Goal: Check status: Check status

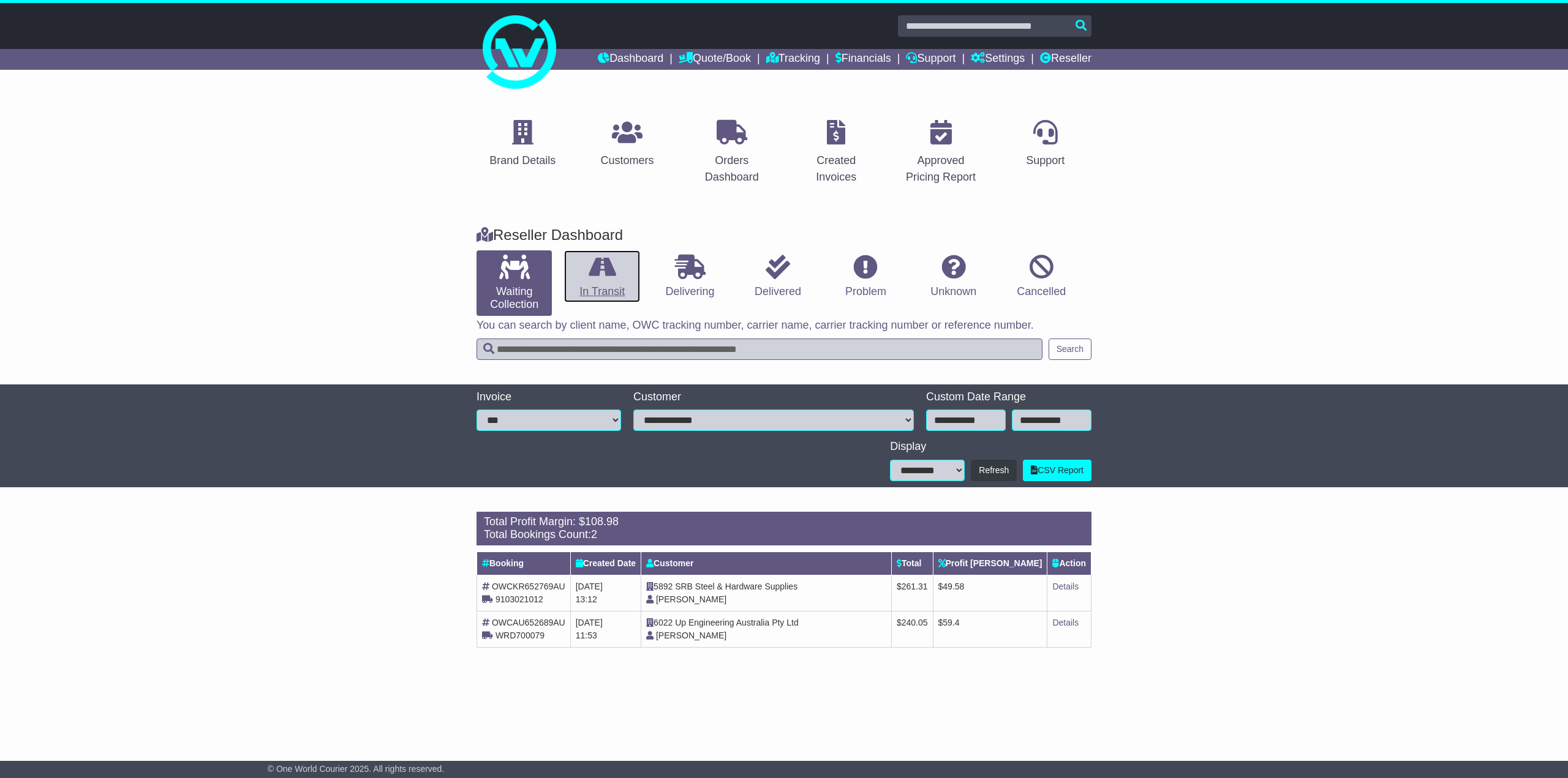
click at [594, 275] on icon at bounding box center [602, 266] width 27 height 25
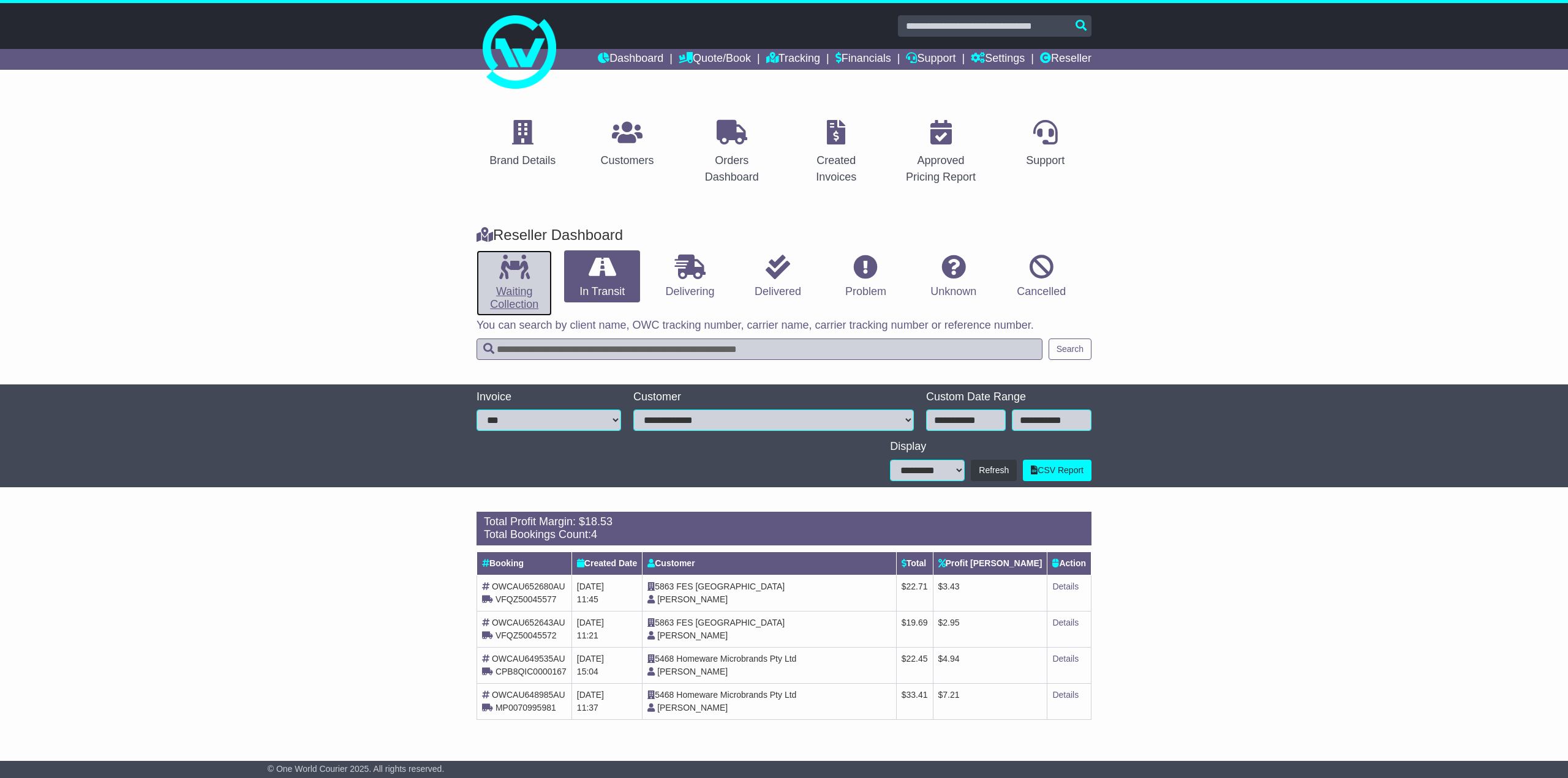
click at [510, 282] on link "Waiting Collection" at bounding box center [514, 283] width 75 height 66
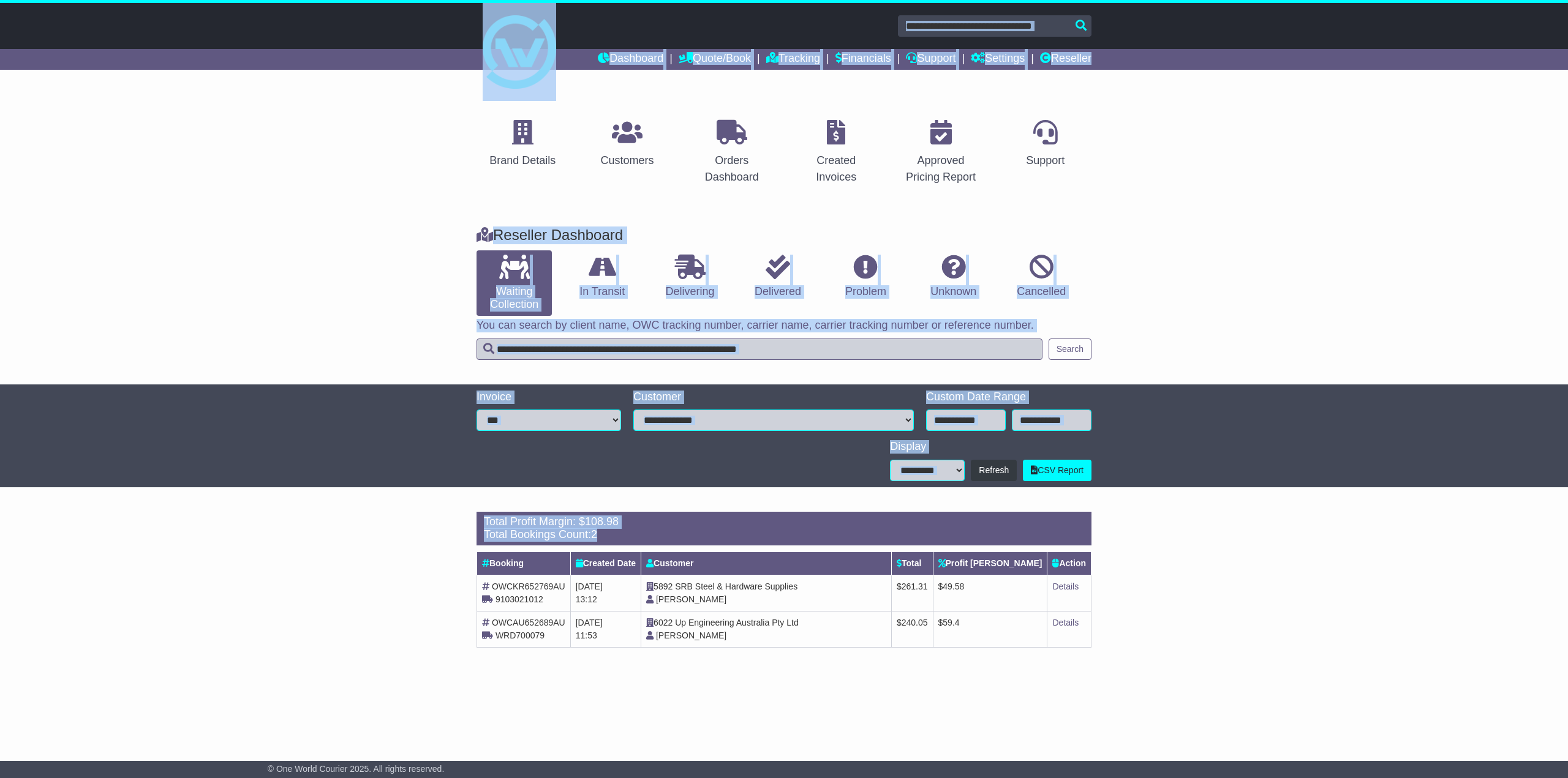
drag, startPoint x: 1036, startPoint y: 679, endPoint x: 459, endPoint y: 37, distance: 863.2
click at [459, 37] on div "Dashboard Quote/Book Domestic International Saved Quotes" at bounding box center [784, 385] width 1568 height 763
click at [459, 37] on div at bounding box center [784, 47] width 1568 height 88
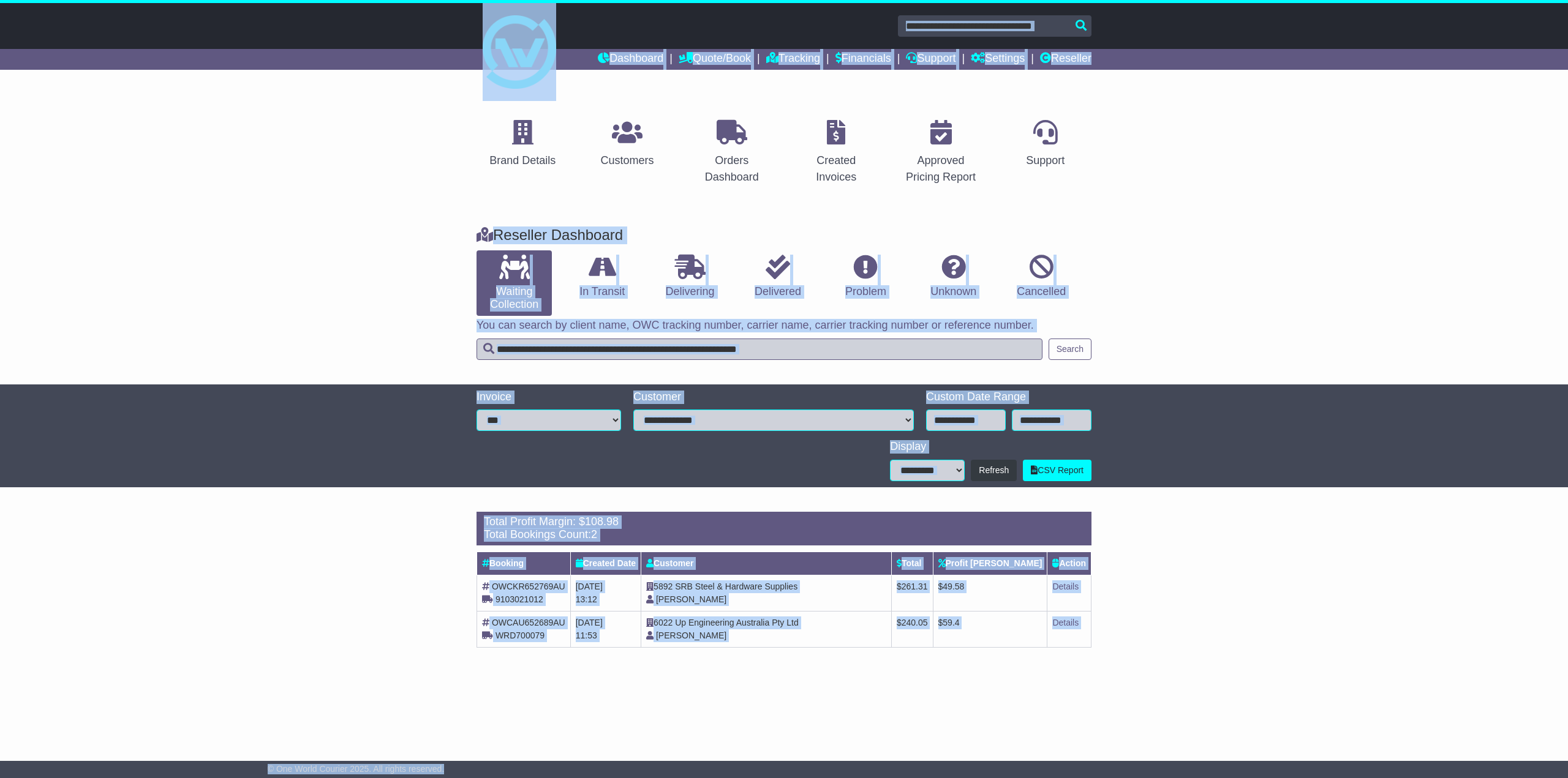
drag, startPoint x: 456, startPoint y: 24, endPoint x: 845, endPoint y: 768, distance: 839.6
click at [845, 766] on div "Dashboard Quote/Book Domestic International Saved Quotes" at bounding box center [784, 385] width 1568 height 763
click at [845, 768] on div "© One World Courier 2025. All rights reserved." at bounding box center [784, 769] width 1046 height 11
drag, startPoint x: 779, startPoint y: 765, endPoint x: 386, endPoint y: 56, distance: 810.6
click at [386, 56] on div "Dashboard Quote/Book Domestic International Saved Quotes" at bounding box center [784, 385] width 1568 height 763
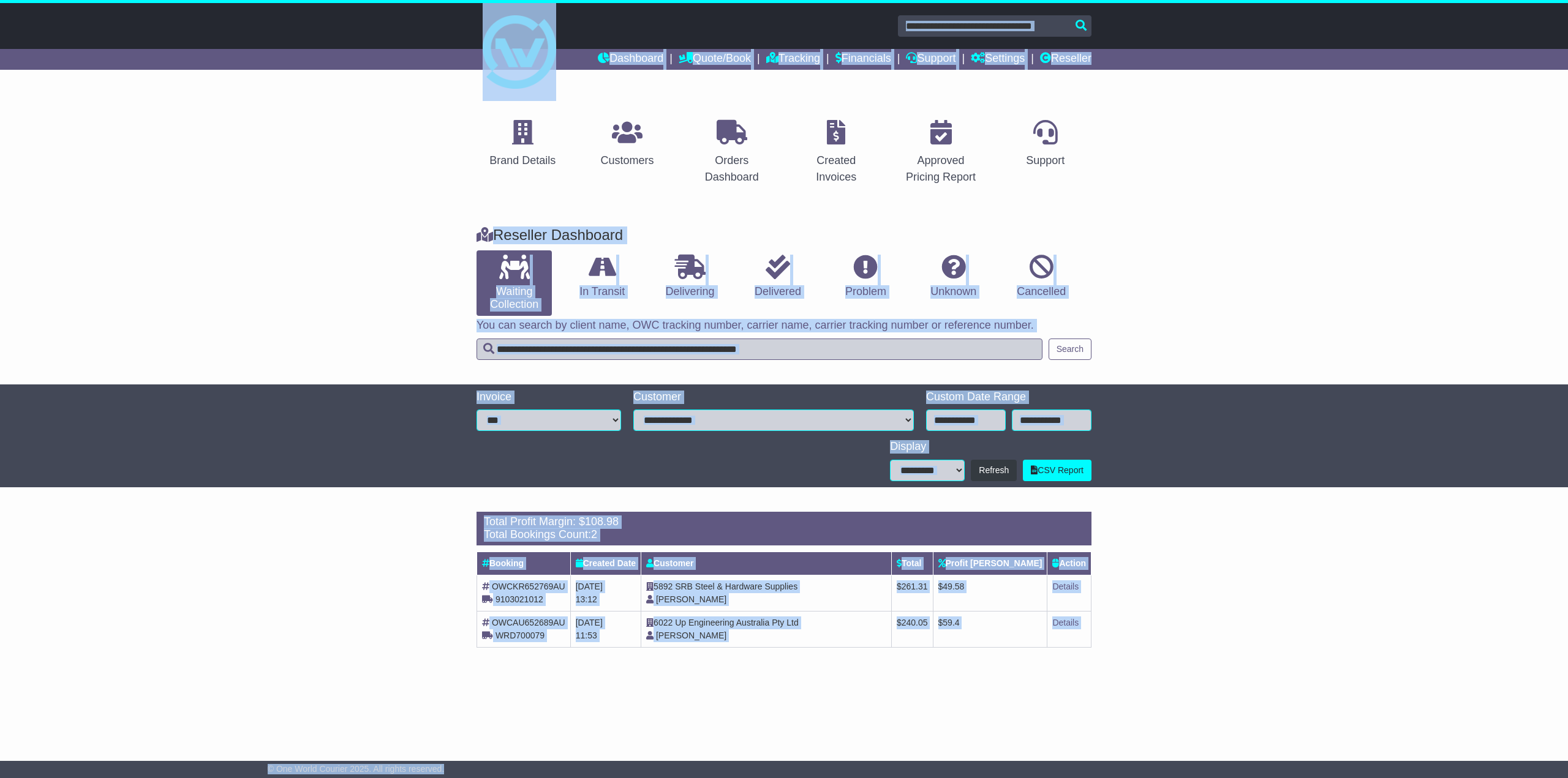
click at [388, 41] on div at bounding box center [784, 47] width 1568 height 88
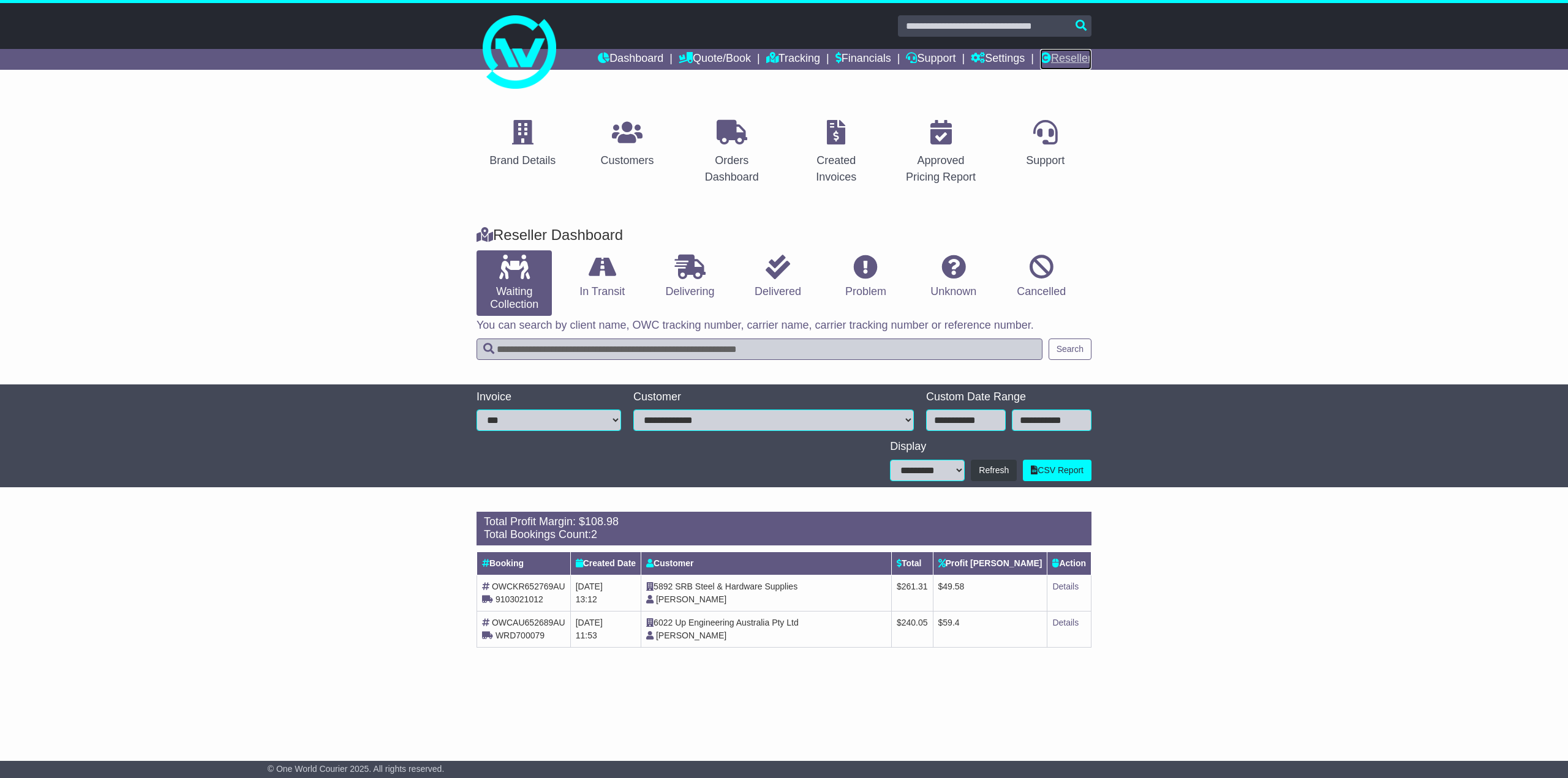
click at [1067, 62] on link "Reseller" at bounding box center [1065, 59] width 51 height 21
click at [606, 56] on link "Dashboard" at bounding box center [630, 59] width 66 height 21
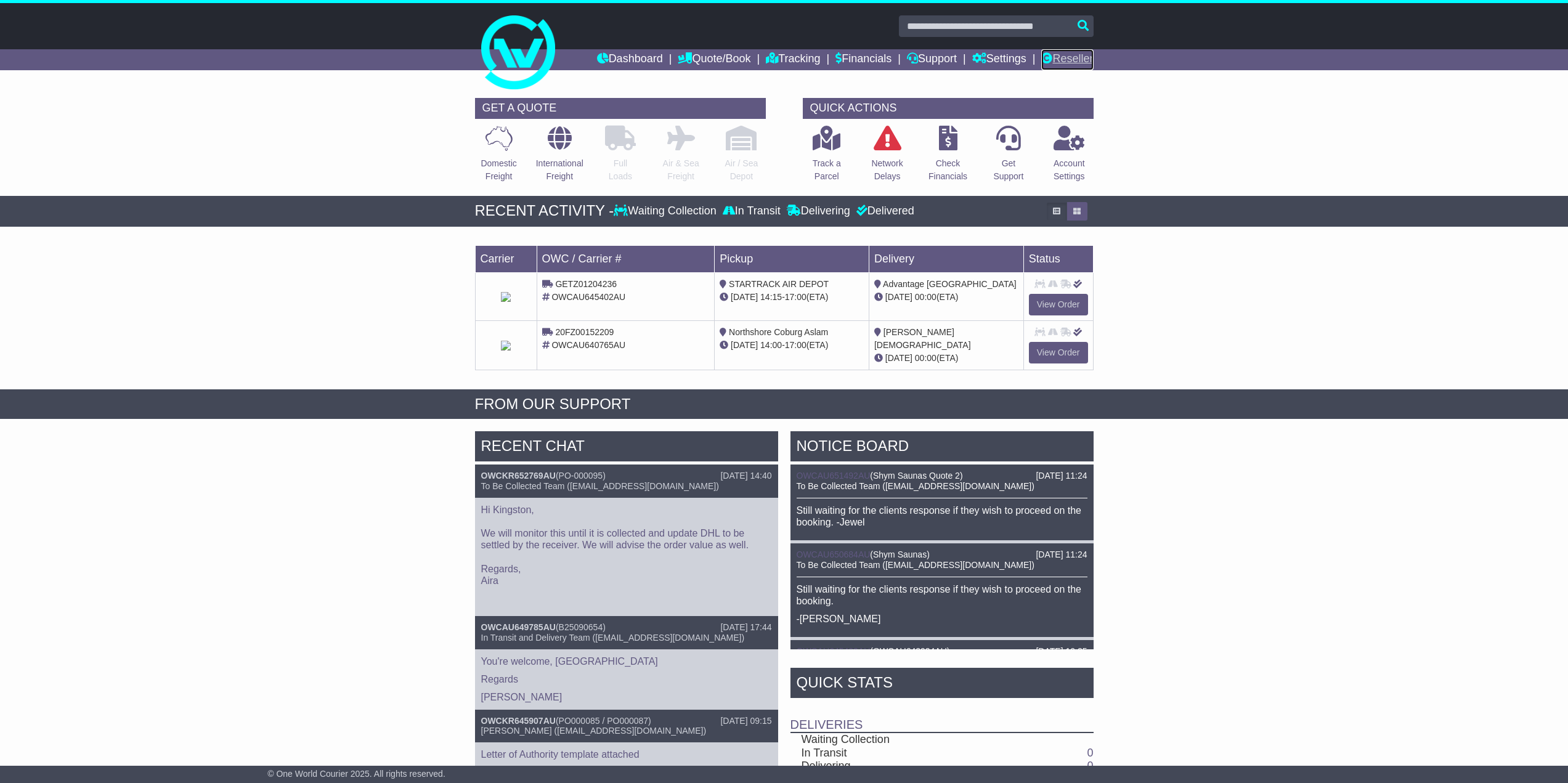
click at [1072, 64] on link "Reseller" at bounding box center [1067, 60] width 51 height 21
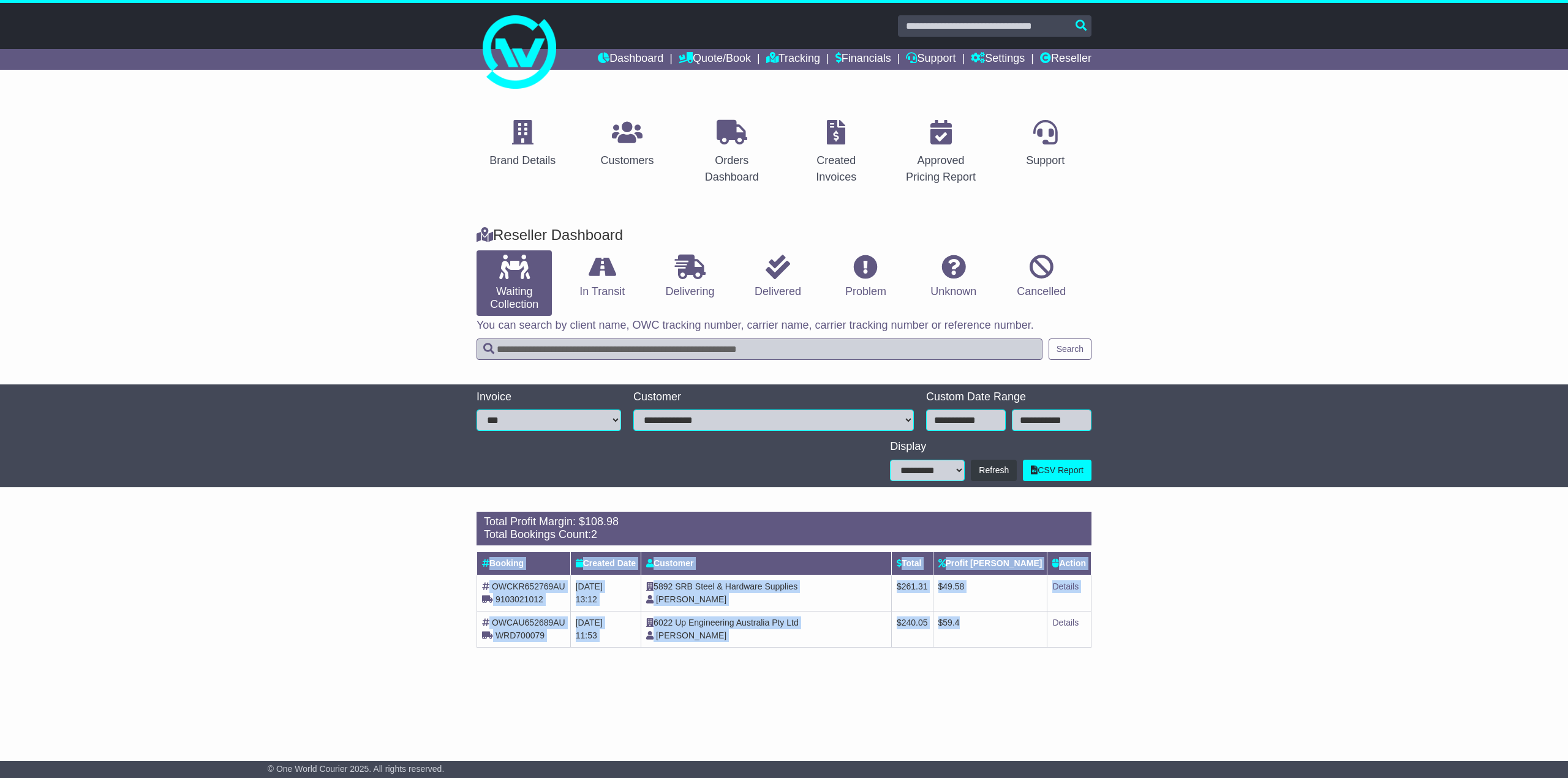
drag, startPoint x: 1012, startPoint y: 635, endPoint x: 330, endPoint y: 549, distance: 687.4
click at [330, 549] on div "Loading... There are no orders within the given period. Total Profit Margin: $ …" at bounding box center [784, 586] width 1568 height 161
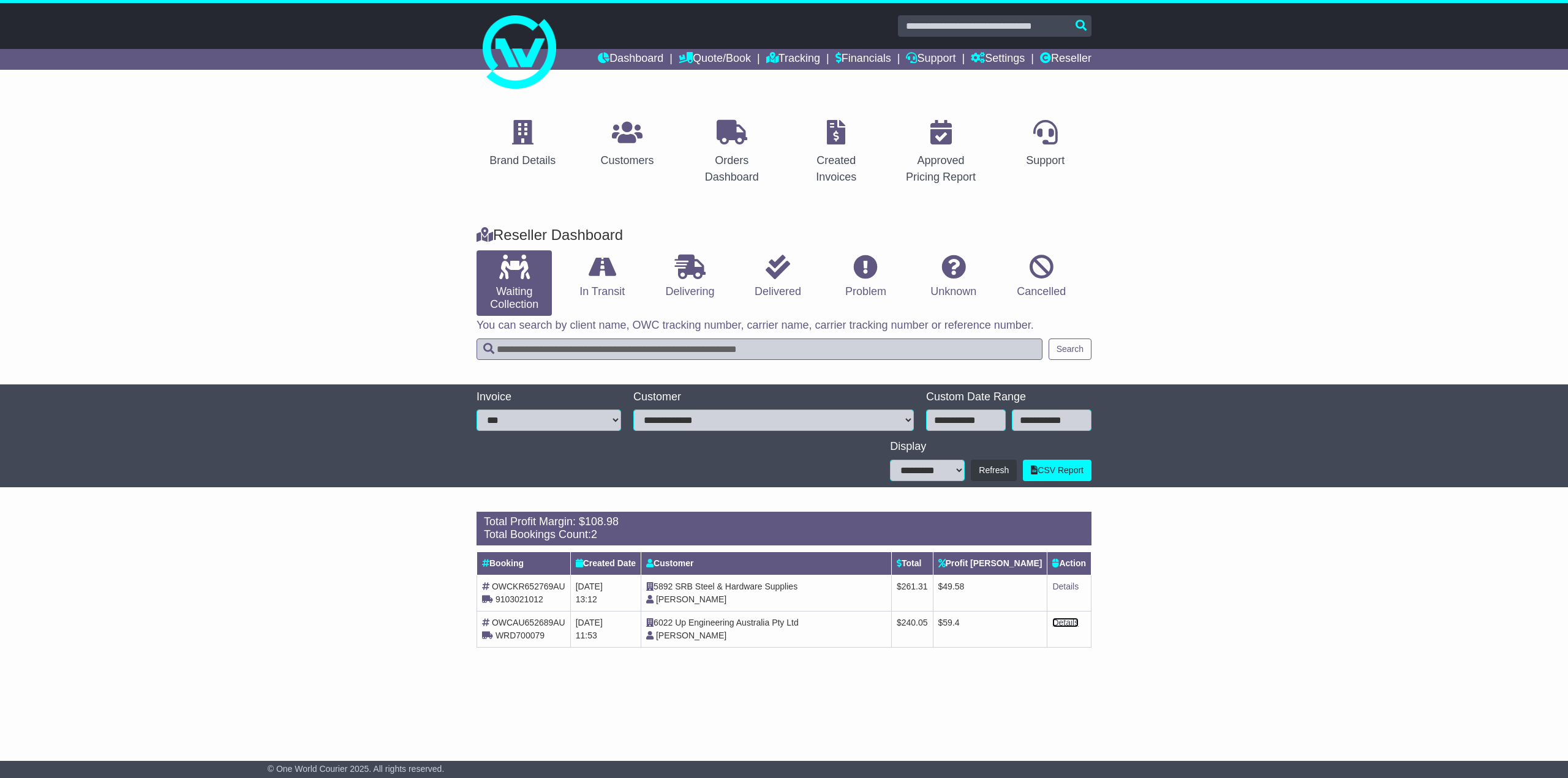
click at [1064, 619] on link "Details" at bounding box center [1065, 623] width 27 height 10
click at [1075, 582] on link "Details" at bounding box center [1065, 586] width 27 height 10
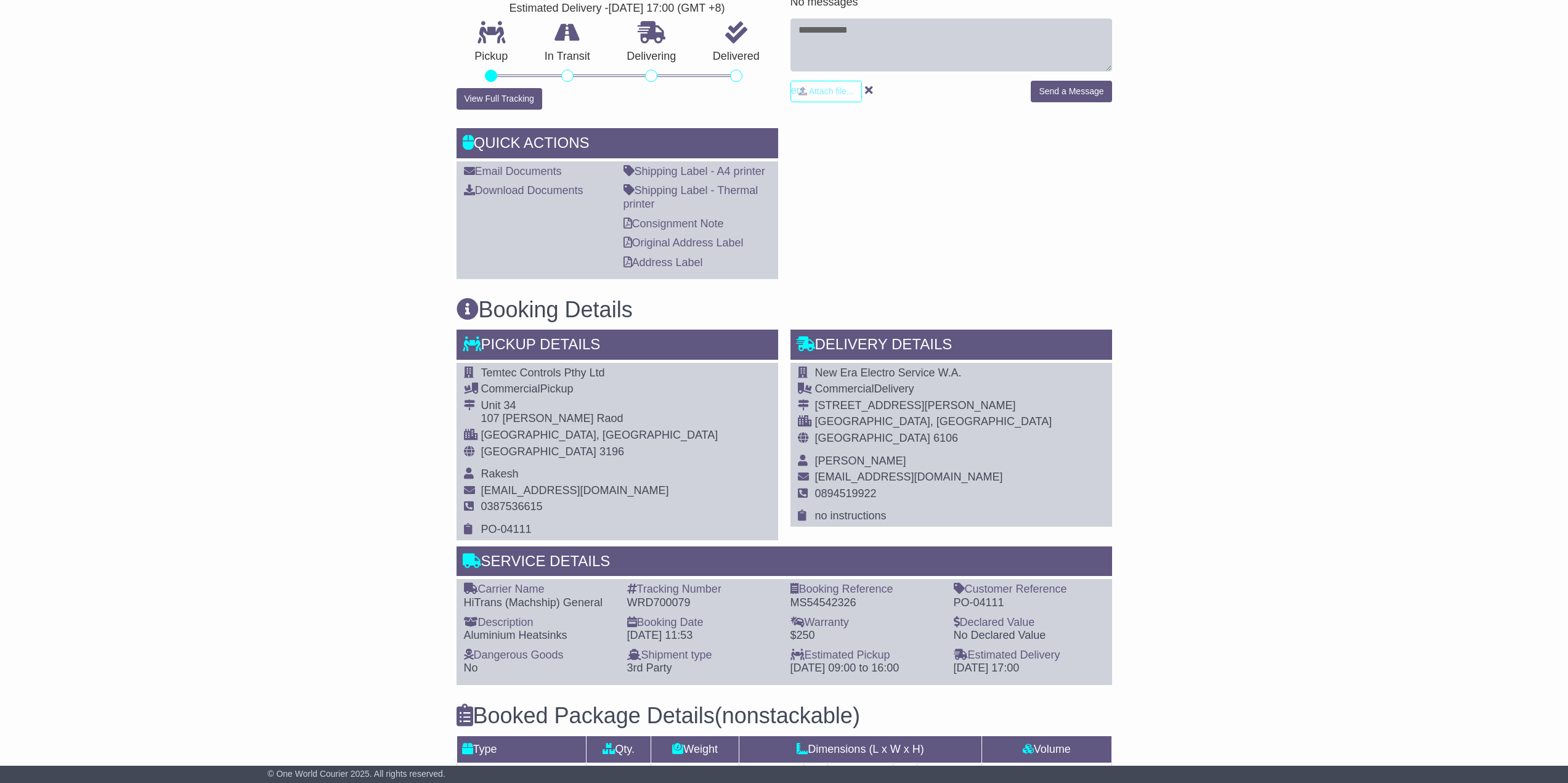
scroll to position [370, 0]
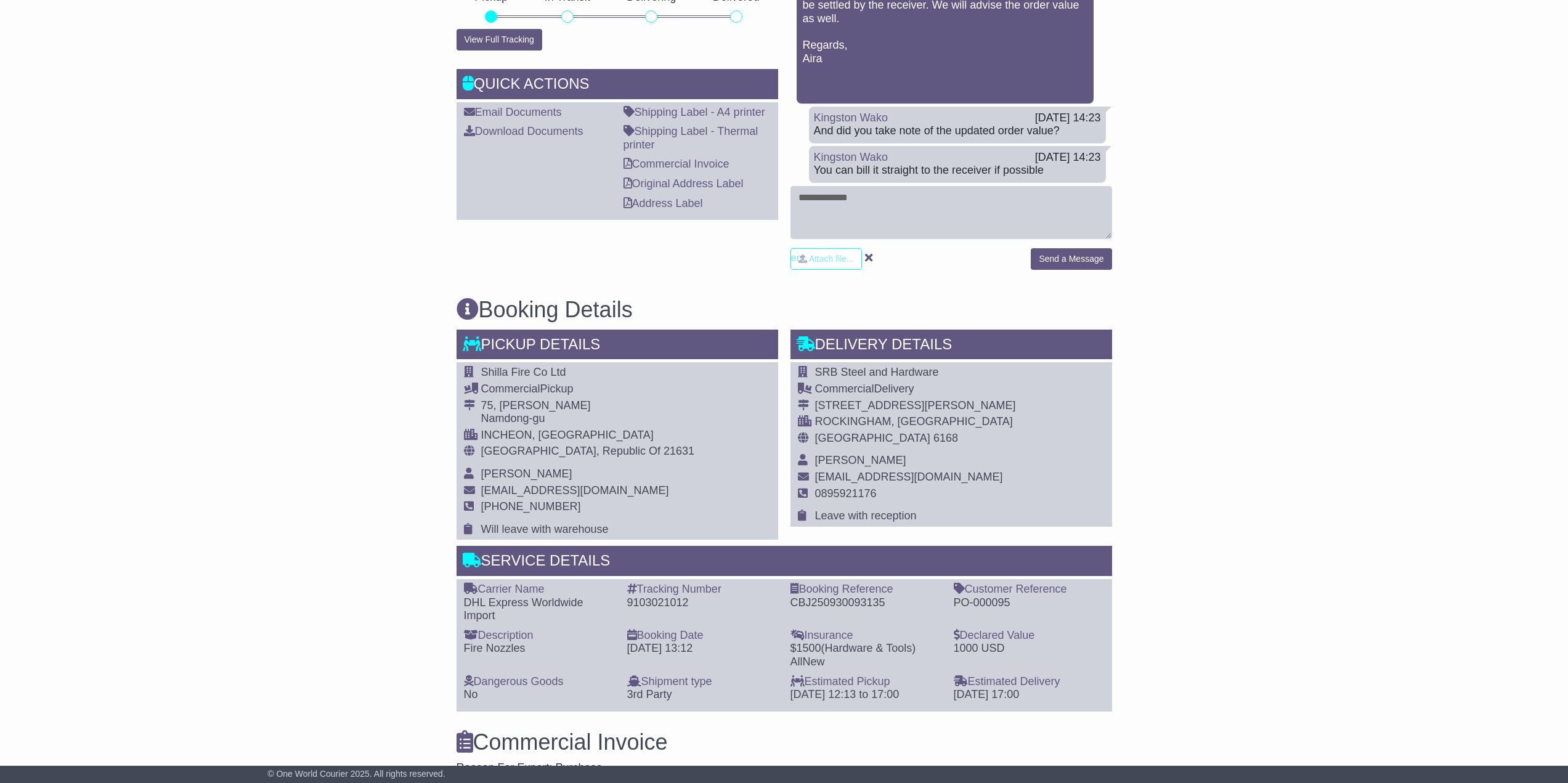
scroll to position [554, 0]
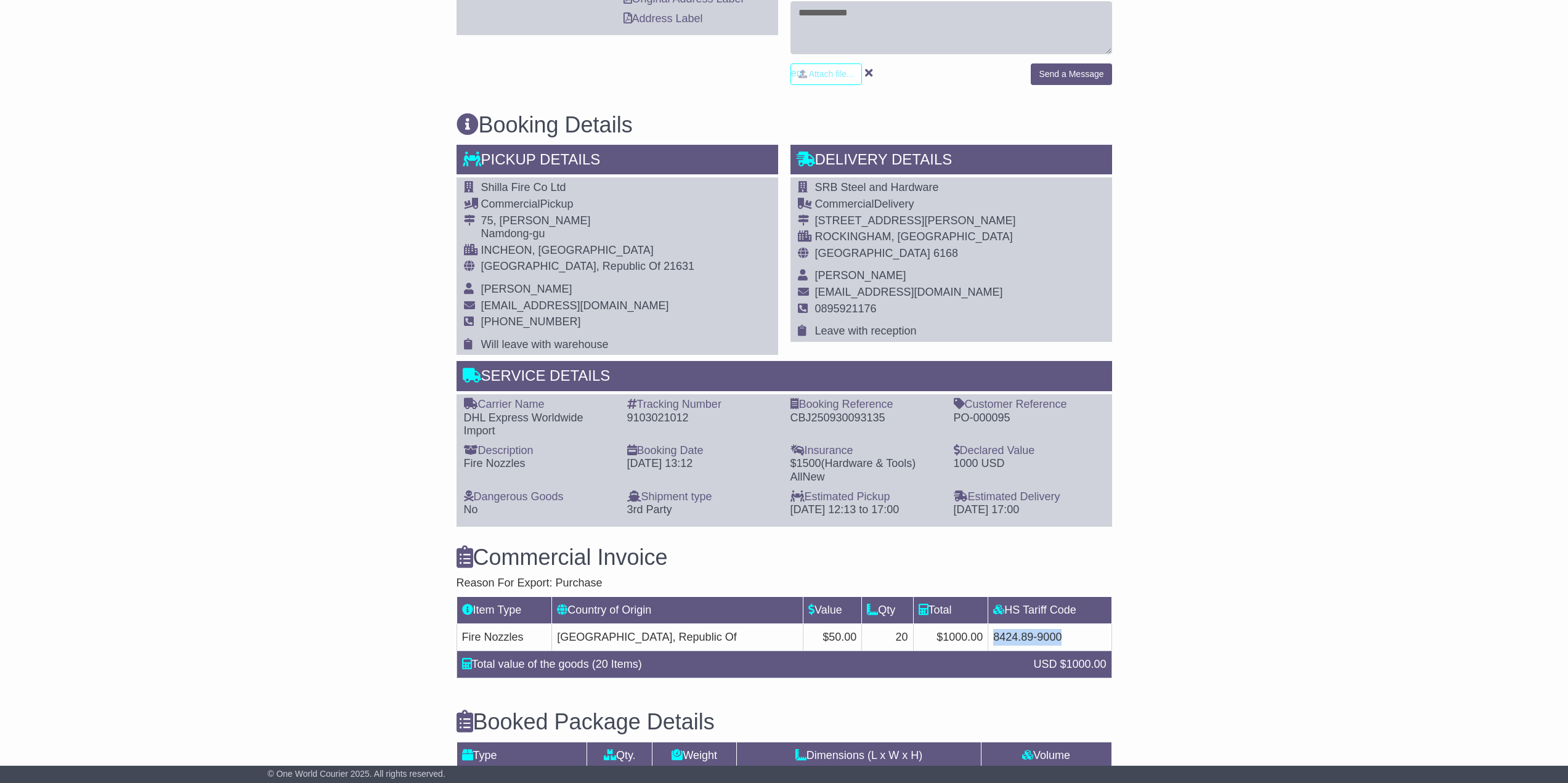
drag, startPoint x: 1044, startPoint y: 647, endPoint x: 970, endPoint y: 643, distance: 74.1
click at [988, 643] on td "8424.89-9000" at bounding box center [1050, 637] width 123 height 27
click at [507, 253] on div "INCHEON, Incheon" at bounding box center [588, 251] width 214 height 13
click at [545, 240] on div "Namdong-gu" at bounding box center [588, 234] width 214 height 13
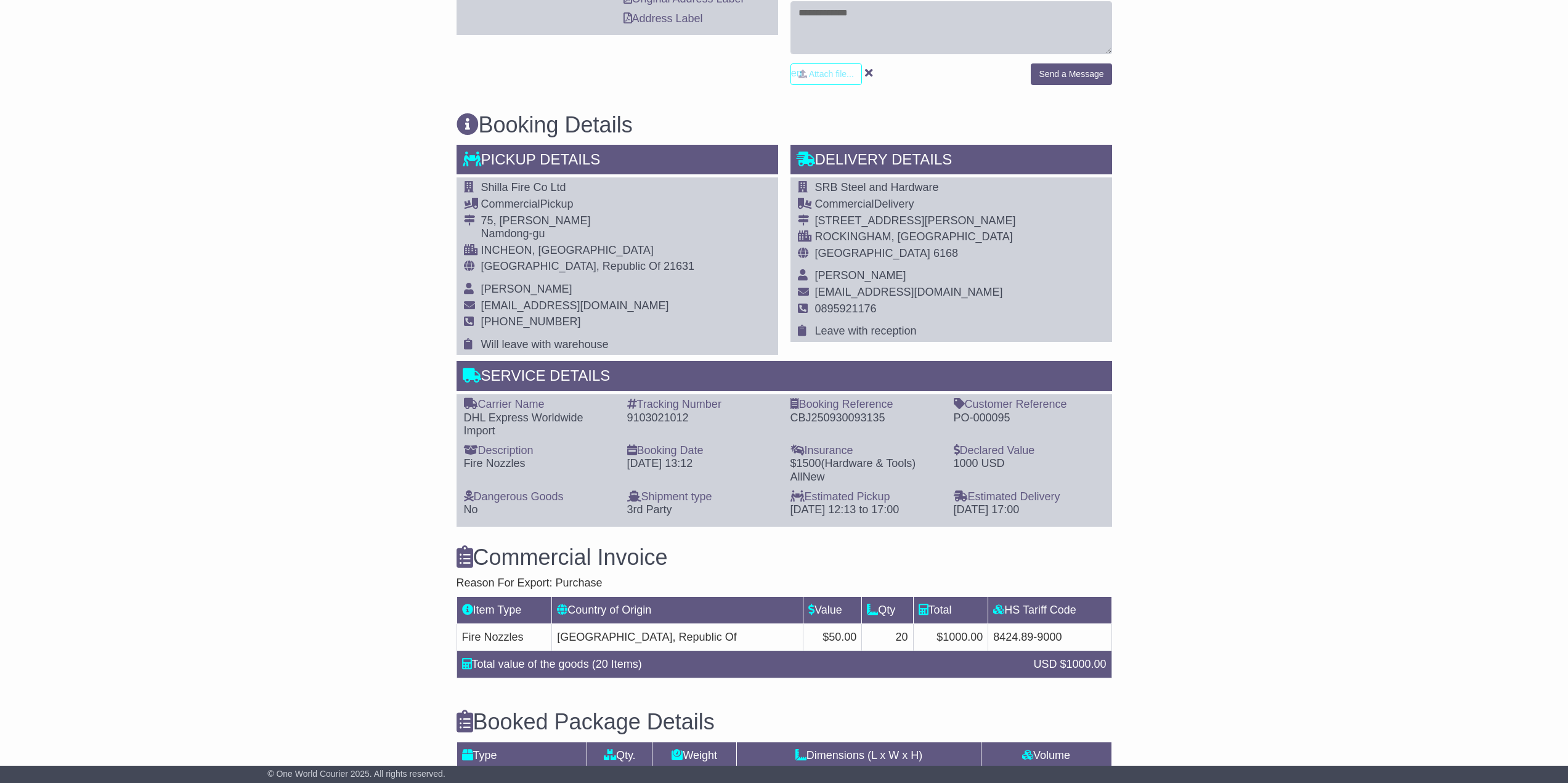
click at [545, 240] on div "Namdong-gu" at bounding box center [588, 234] width 214 height 13
drag, startPoint x: 490, startPoint y: 267, endPoint x: 631, endPoint y: 267, distance: 141.0
click at [631, 267] on div "Shilla Fire Co Ltd Commercial Pickup 75, Eunbong-ro Namdong-gu INCHEON, Incheon…" at bounding box center [617, 265] width 322 height 177
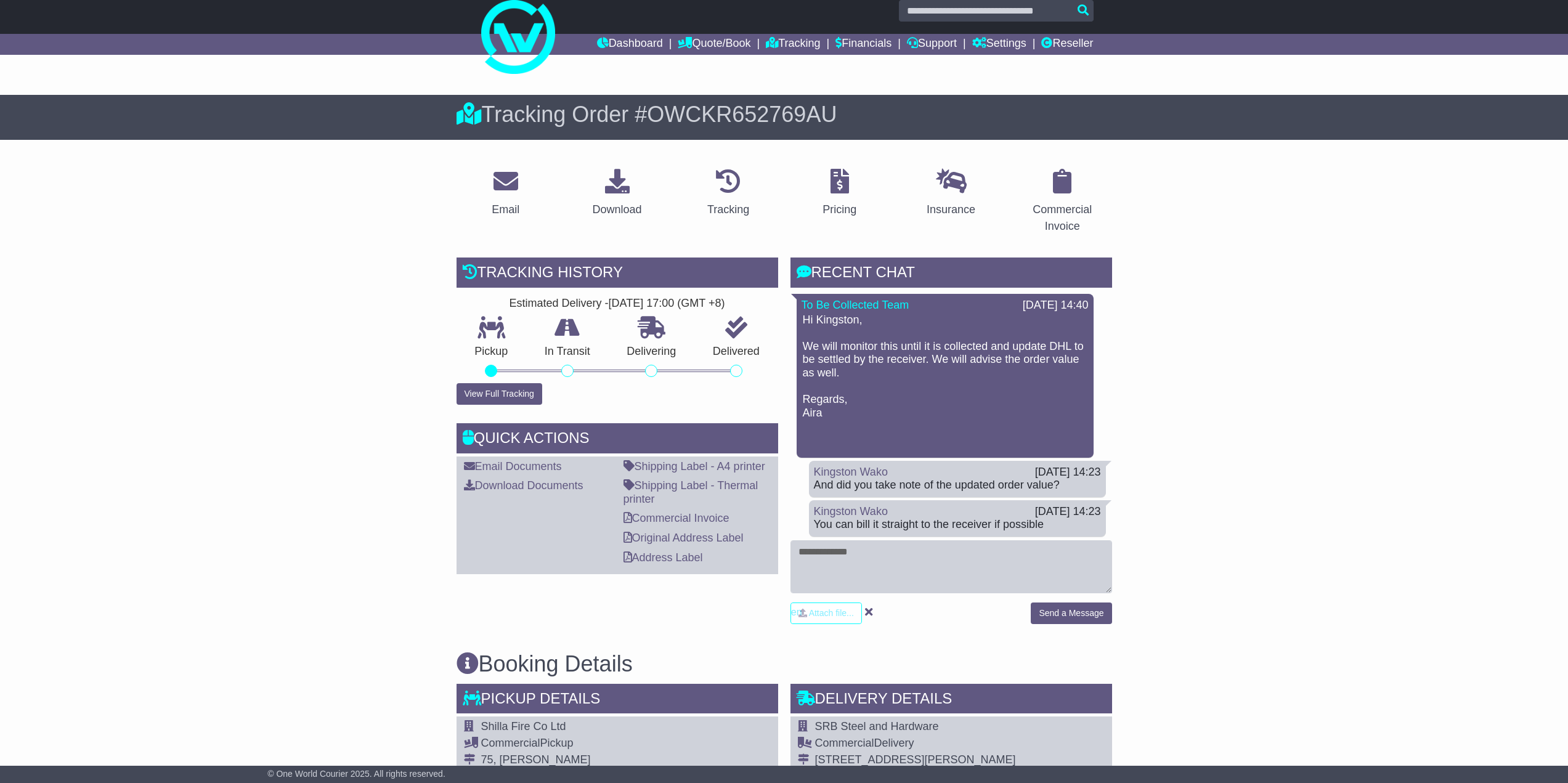
scroll to position [0, 0]
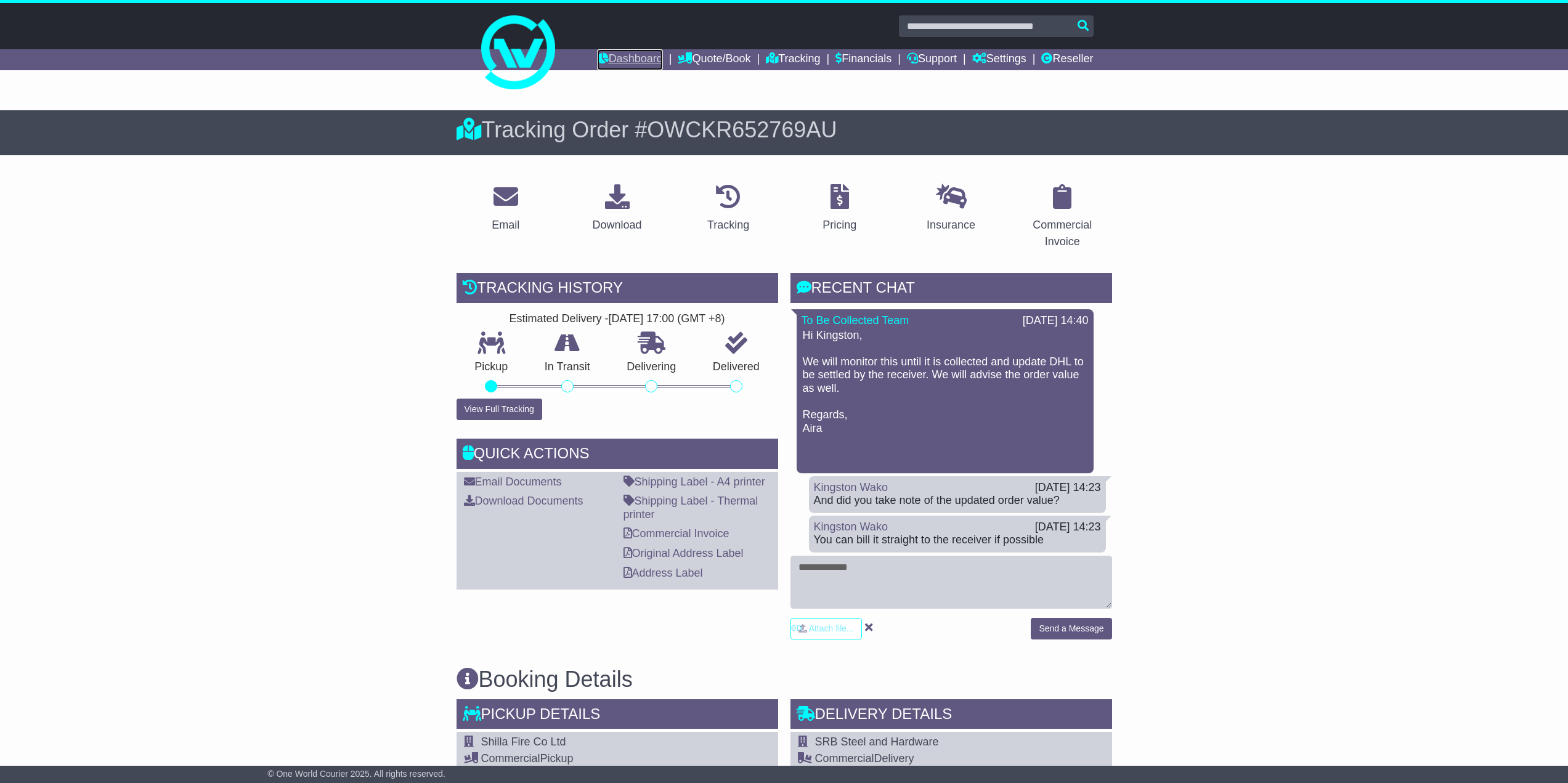
click at [616, 64] on link "Dashboard" at bounding box center [630, 60] width 66 height 21
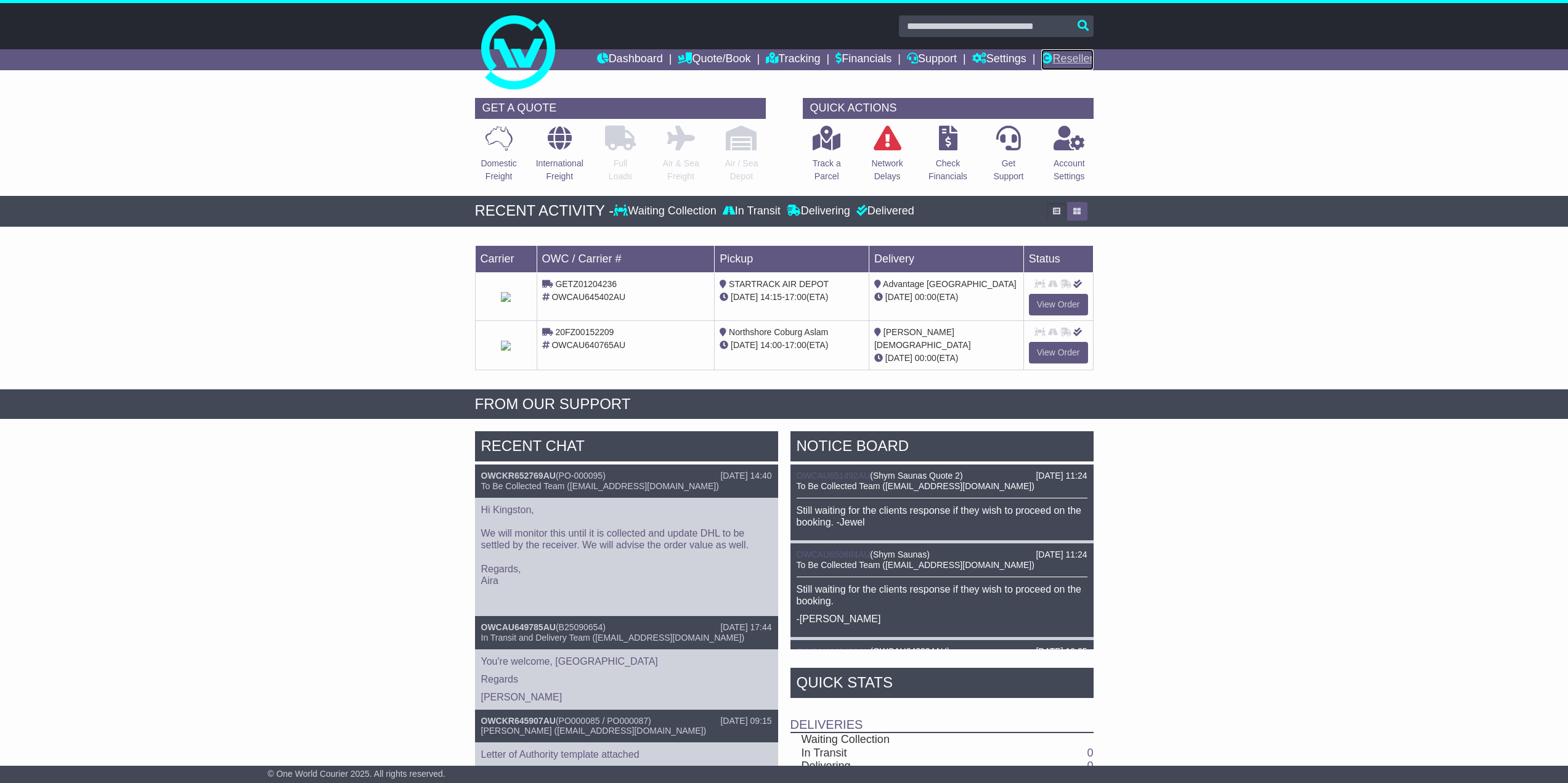
click at [1059, 60] on link "Reseller" at bounding box center [1067, 60] width 51 height 21
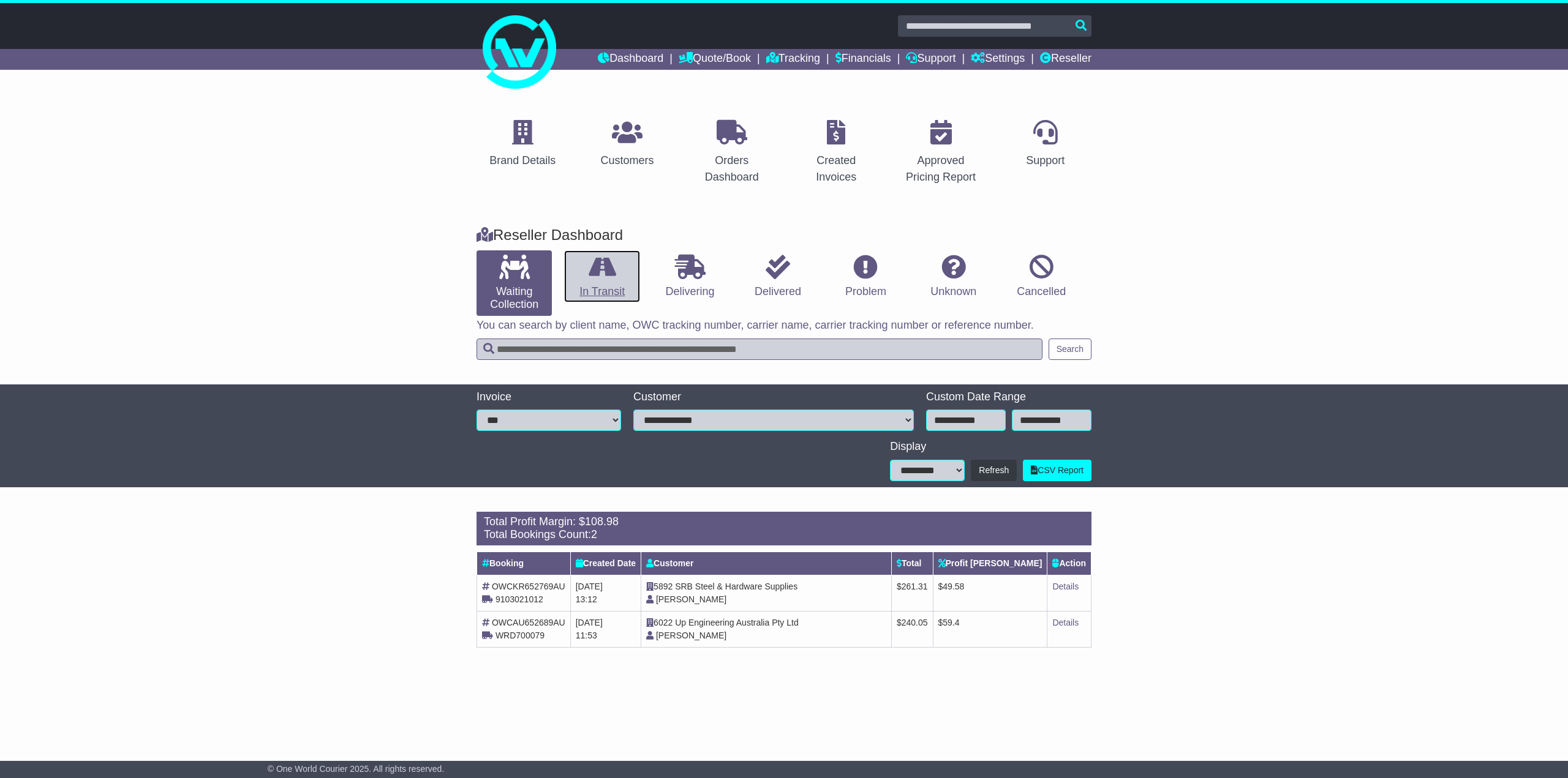
click at [587, 273] on link "In Transit" at bounding box center [602, 276] width 75 height 52
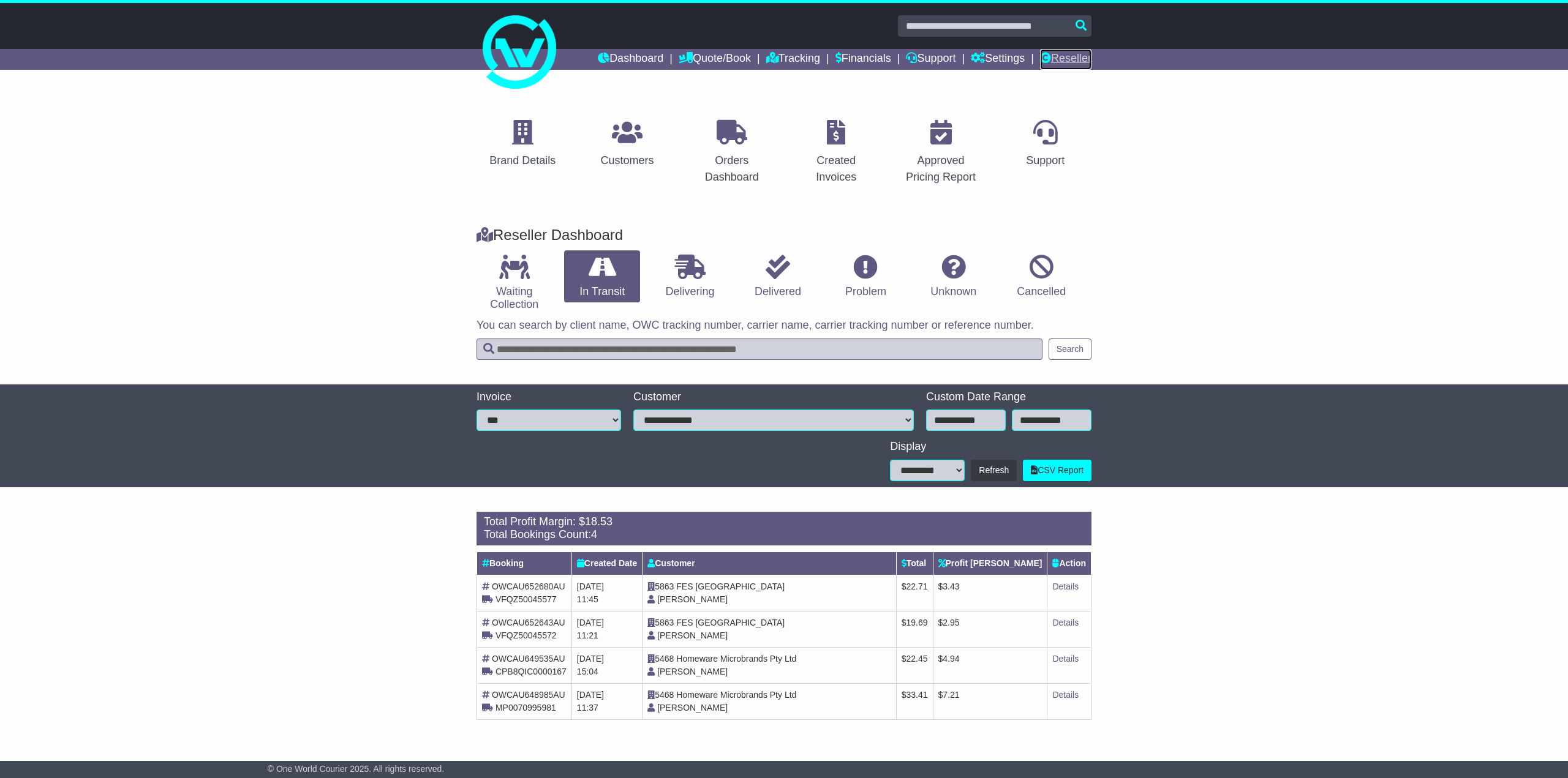
click at [1048, 63] on link "Reseller" at bounding box center [1065, 59] width 51 height 21
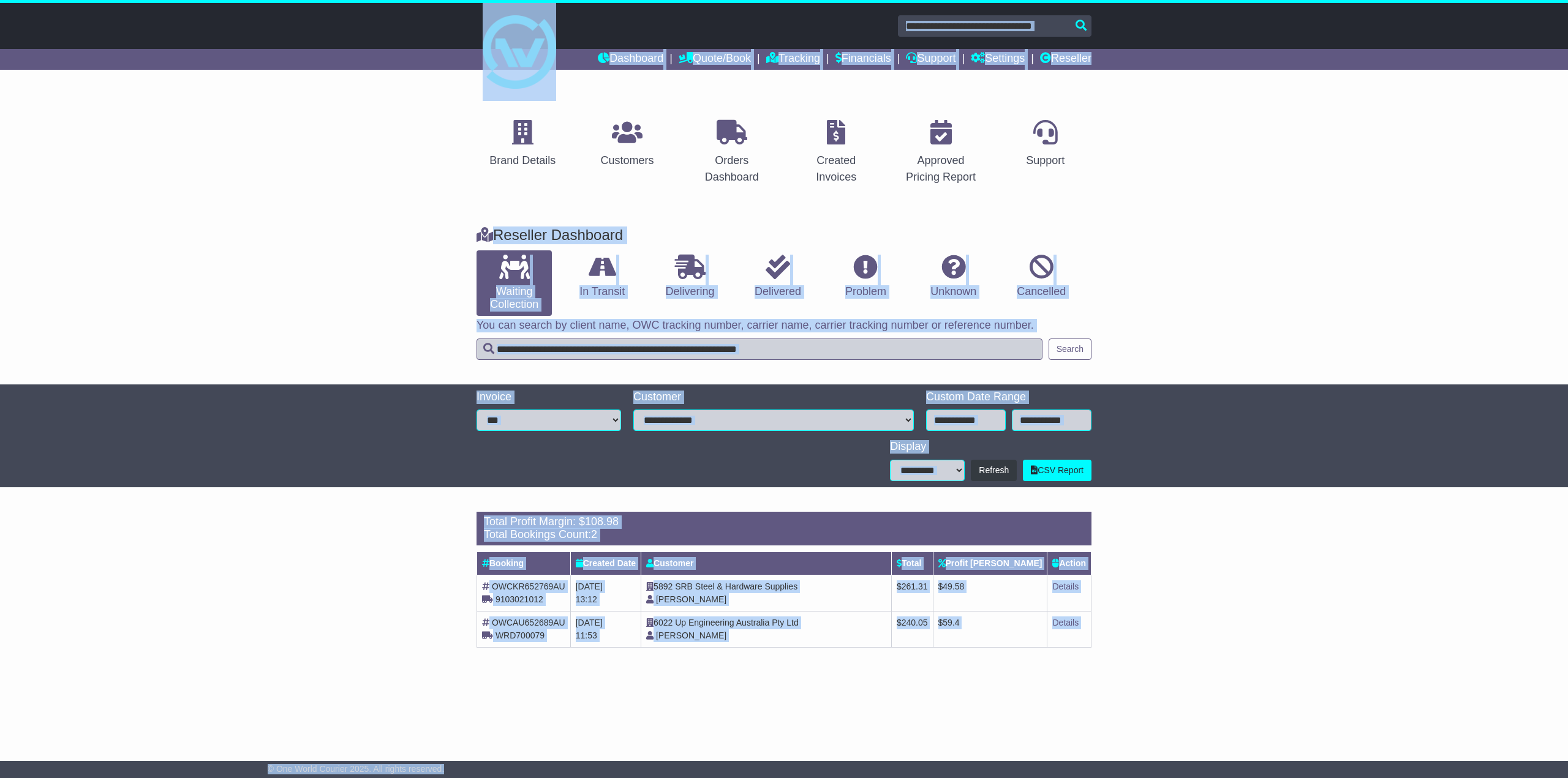
drag, startPoint x: 451, startPoint y: 767, endPoint x: 369, endPoint y: 49, distance: 722.7
click at [369, 49] on div "Dashboard Quote/Book Domestic International Saved Quotes" at bounding box center [784, 385] width 1568 height 763
click at [370, 43] on div at bounding box center [784, 47] width 1568 height 88
drag, startPoint x: 380, startPoint y: 24, endPoint x: 491, endPoint y: 773, distance: 757.2
click at [491, 766] on div "Dashboard Quote/Book Domestic International Saved Quotes" at bounding box center [784, 385] width 1568 height 763
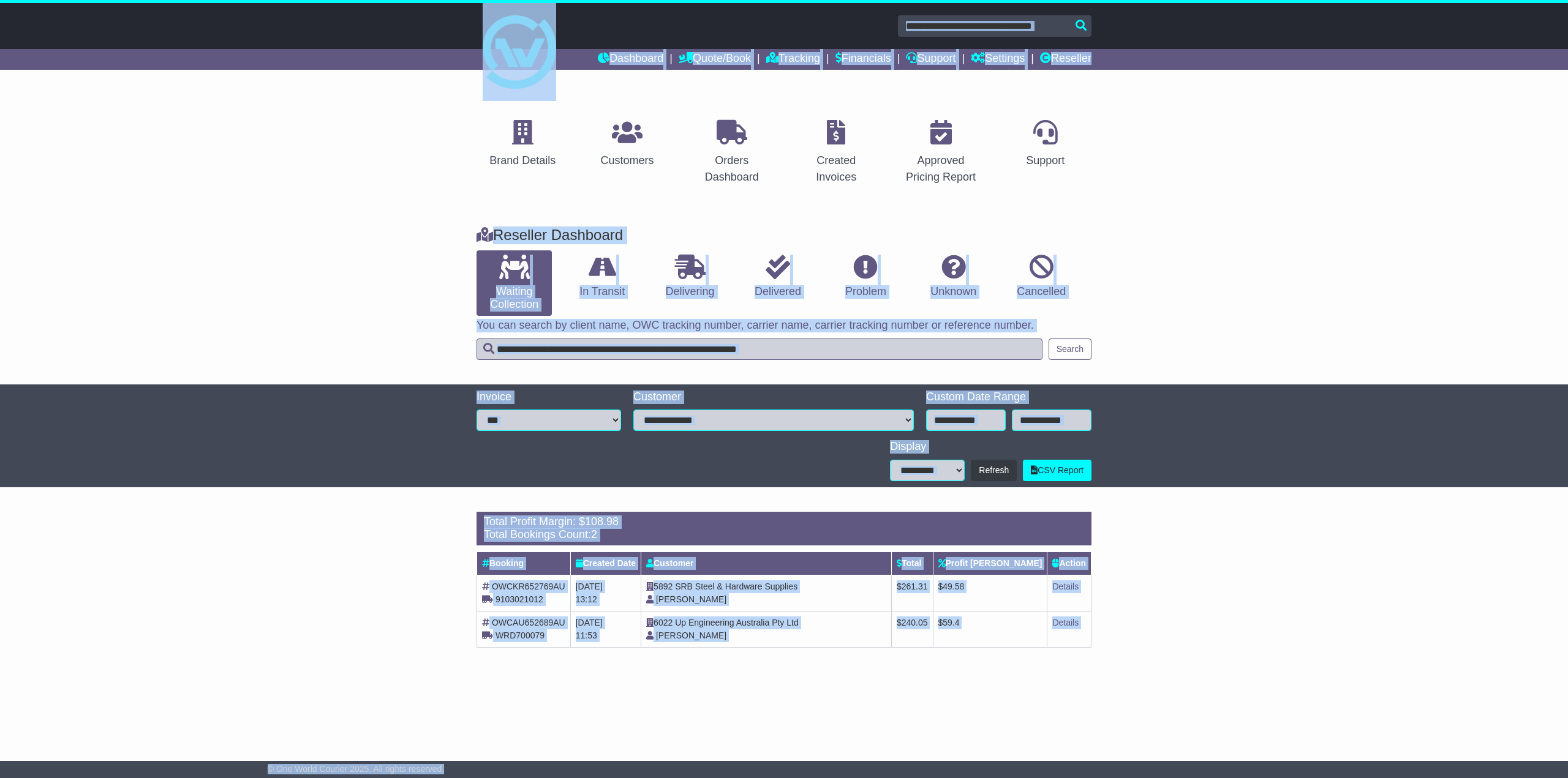
click at [491, 773] on div "© One World Courier 2025. All rights reserved." at bounding box center [784, 769] width 1046 height 11
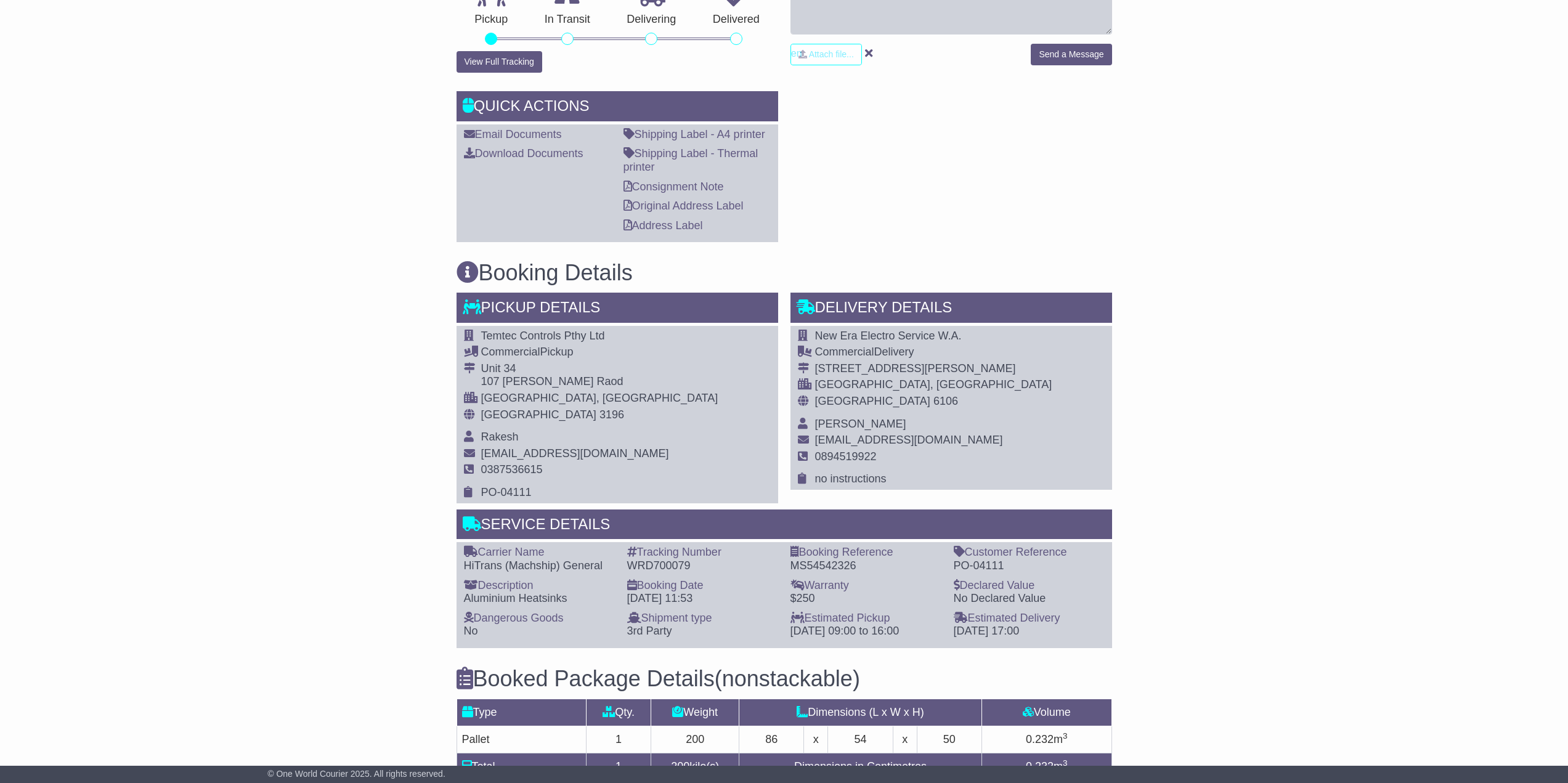
drag, startPoint x: 0, startPoint y: 0, endPoint x: 290, endPoint y: 313, distance: 426.7
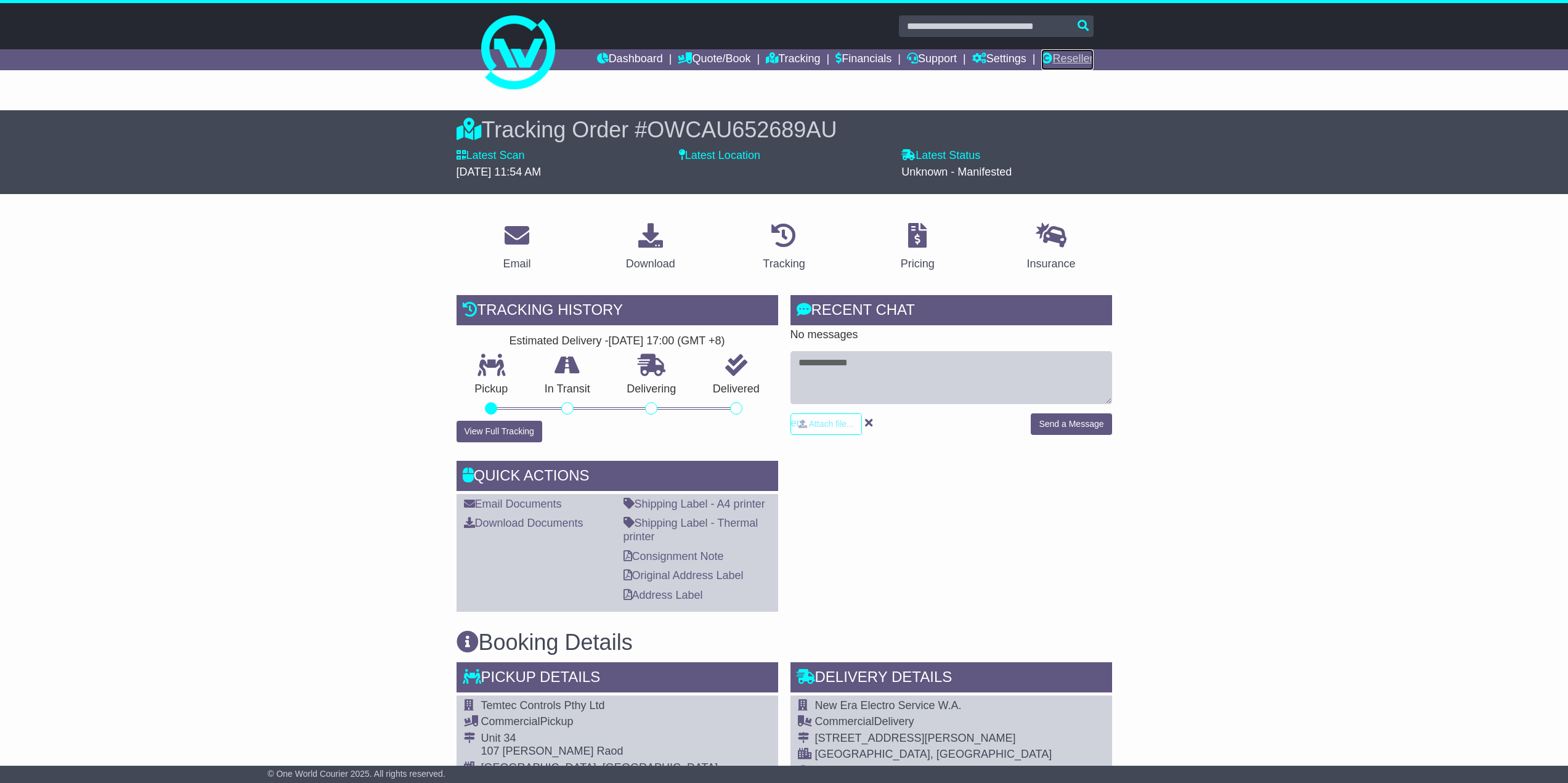
click at [1055, 66] on link "Reseller" at bounding box center [1067, 60] width 51 height 21
